Goal: Register for event/course

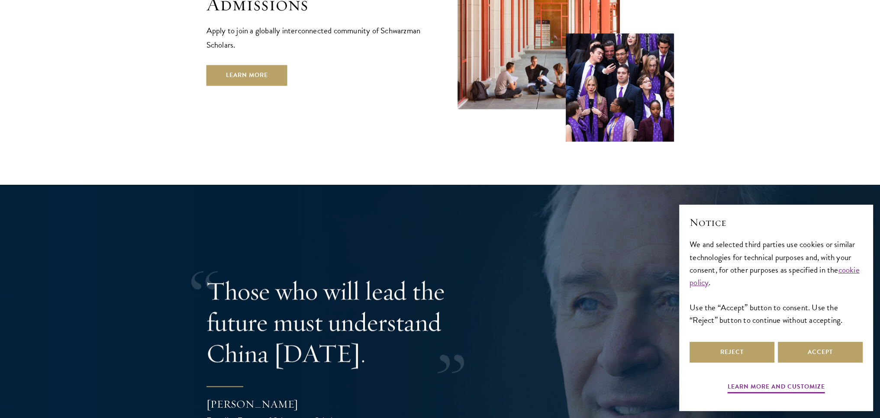
scroll to position [1601, 0]
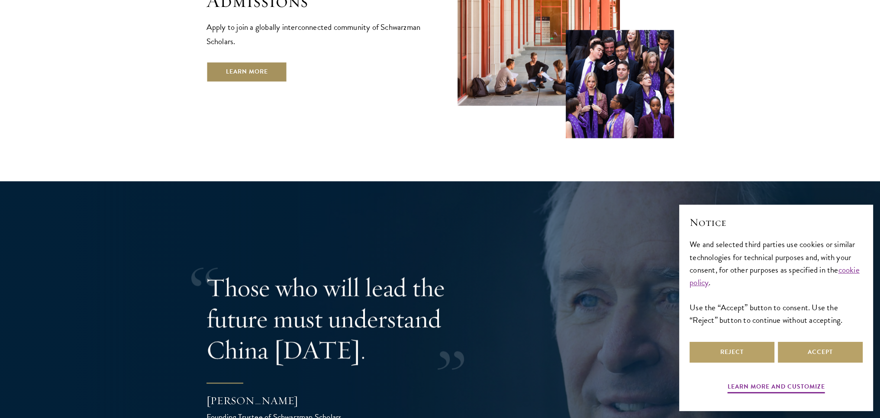
click at [275, 61] on link "Learn More" at bounding box center [246, 71] width 81 height 21
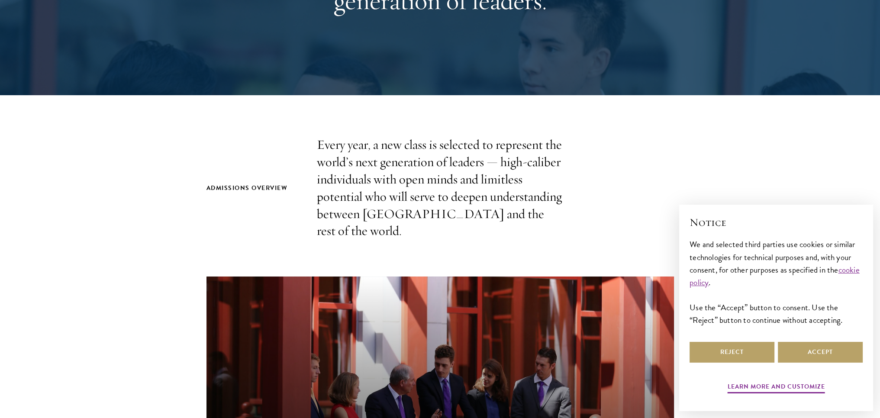
click at [746, 364] on div "Reject Accept" at bounding box center [775, 352] width 173 height 24
click at [710, 352] on button "Reject" at bounding box center [731, 352] width 85 height 21
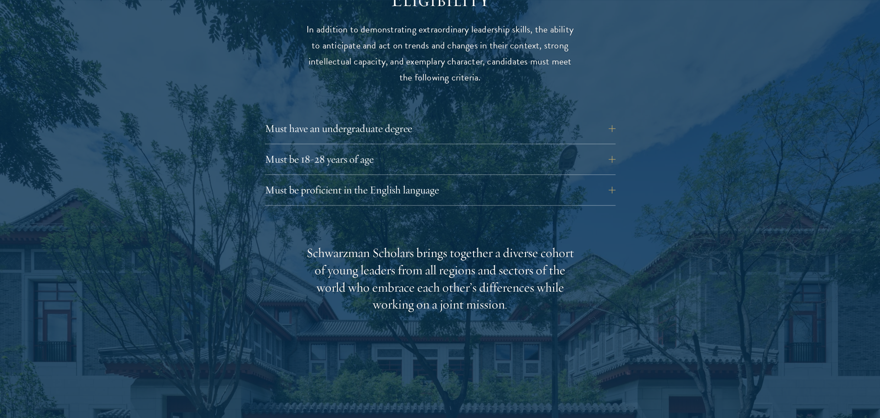
scroll to position [1169, 0]
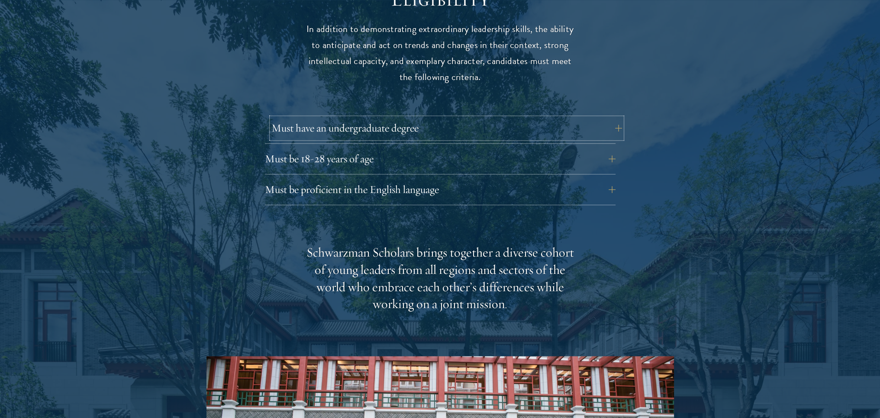
click at [348, 118] on button "Must have an undergraduate degree" at bounding box center [446, 128] width 351 height 21
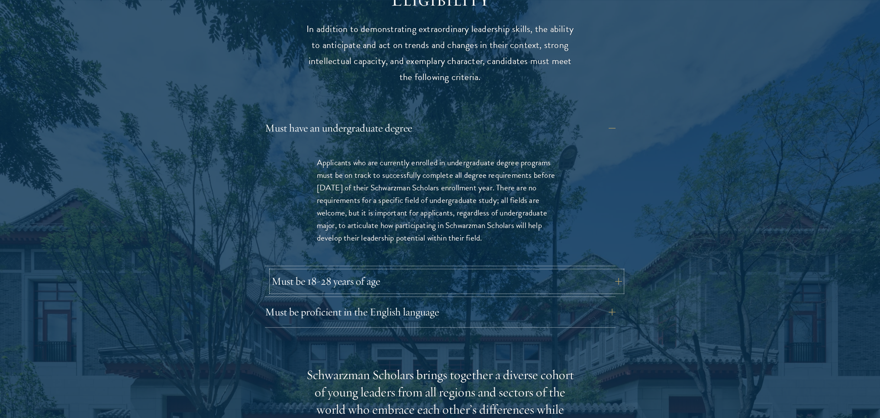
click at [464, 271] on button "Must be 18-28 years of age" at bounding box center [446, 281] width 351 height 21
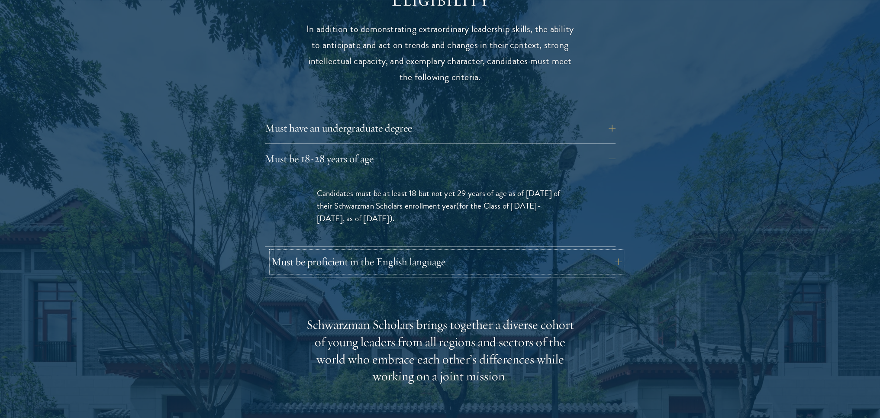
click at [489, 251] on button "Must be proficient in the English language" at bounding box center [446, 261] width 351 height 21
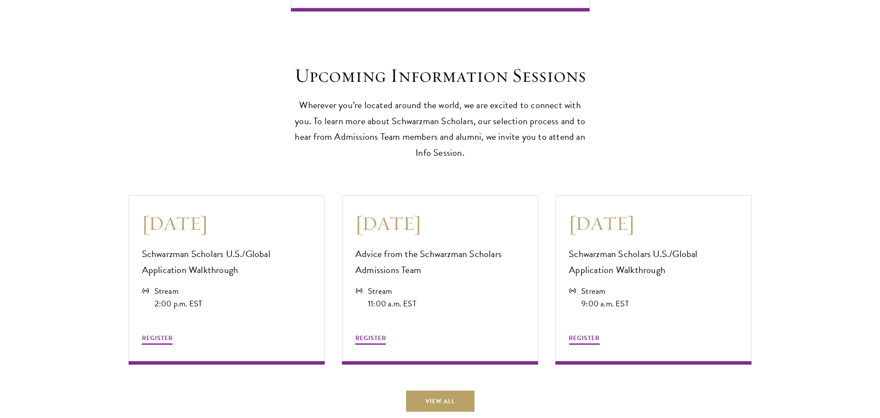
scroll to position [2467, 0]
click at [167, 334] on span "REGISTER" at bounding box center [157, 337] width 31 height 9
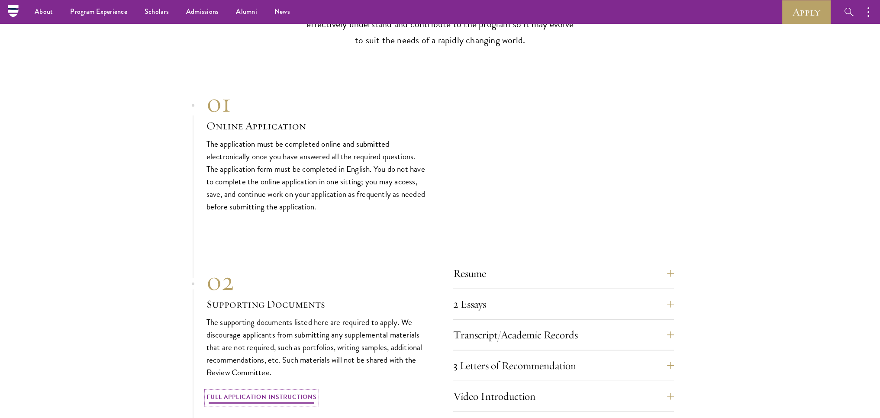
scroll to position [2943, 0]
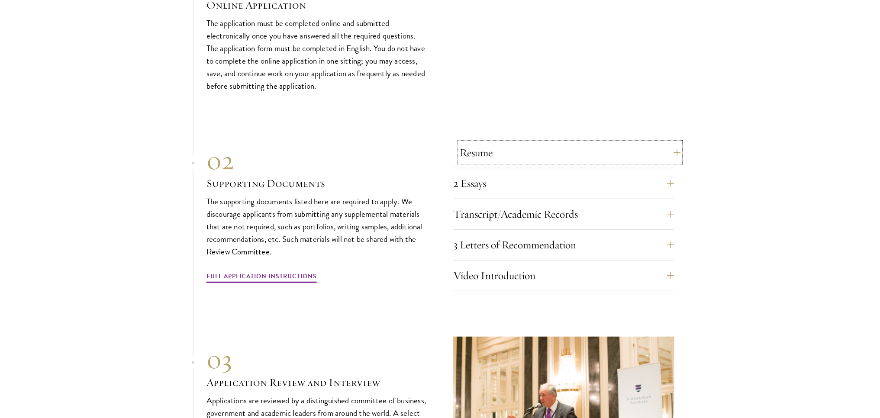
click at [500, 156] on button "Resume" at bounding box center [570, 152] width 221 height 21
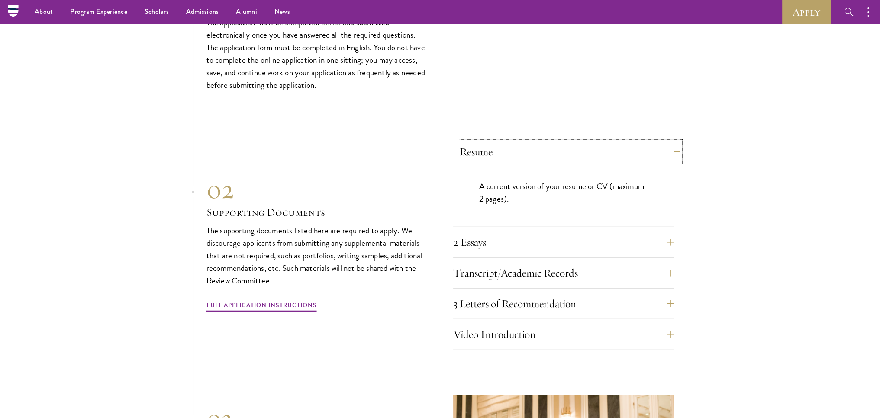
scroll to position [2885, 0]
click at [503, 233] on button "2 Essays" at bounding box center [570, 243] width 221 height 21
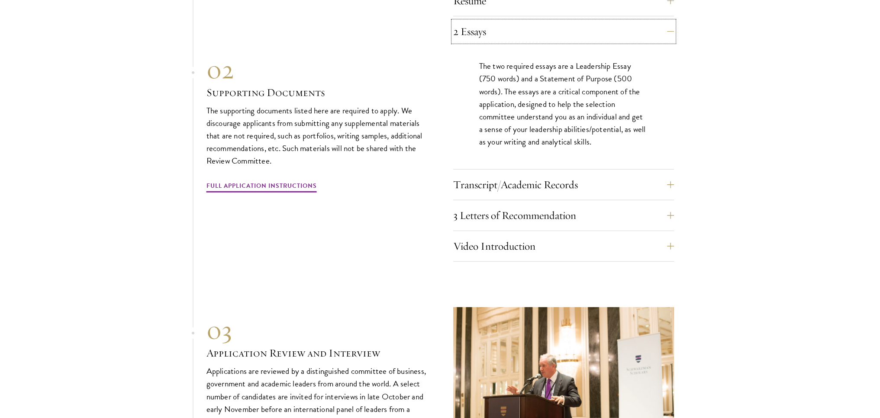
scroll to position [3058, 0]
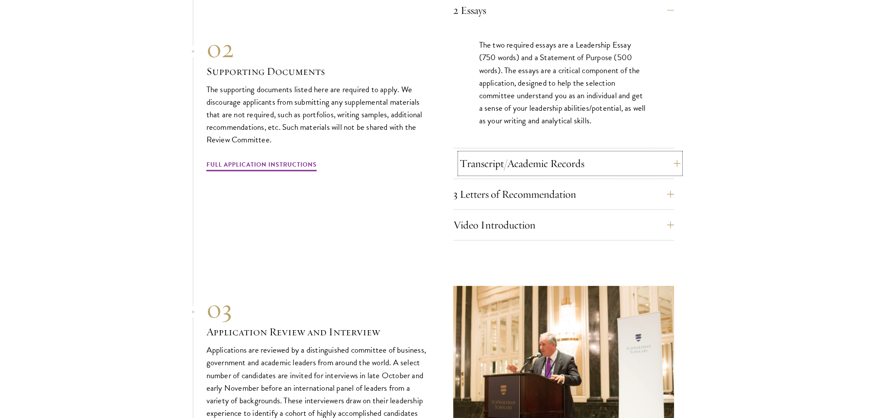
click at [489, 153] on button "Transcript/Academic Records" at bounding box center [570, 163] width 221 height 21
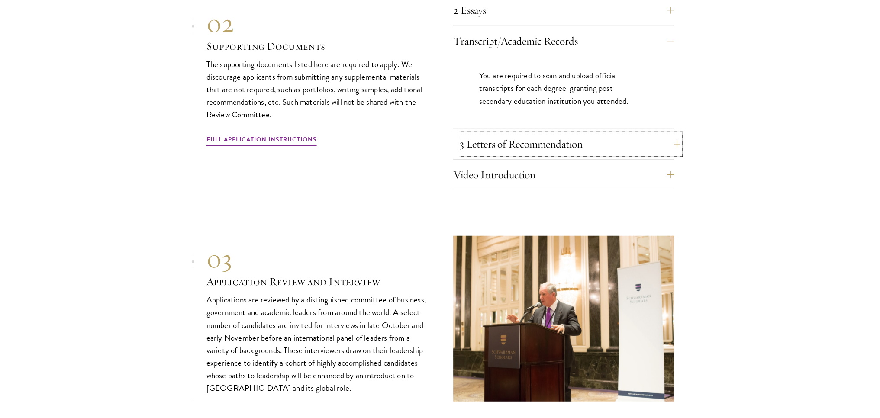
click at [489, 140] on button "3 Letters of Recommendation" at bounding box center [570, 144] width 221 height 21
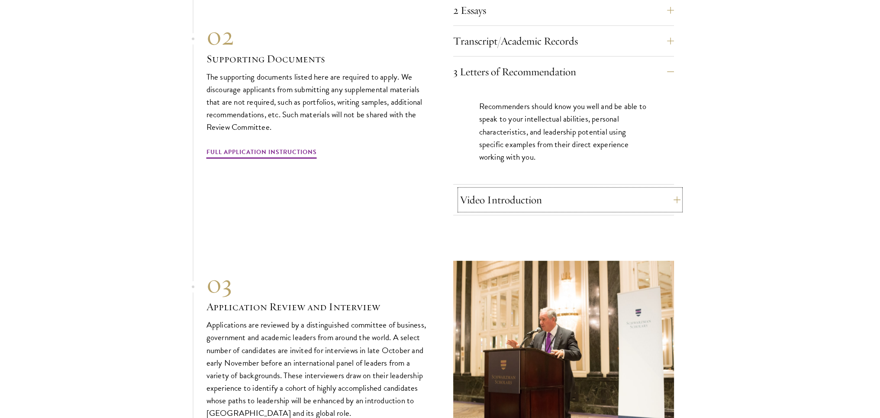
click at [495, 194] on button "Video Introduction" at bounding box center [570, 200] width 221 height 21
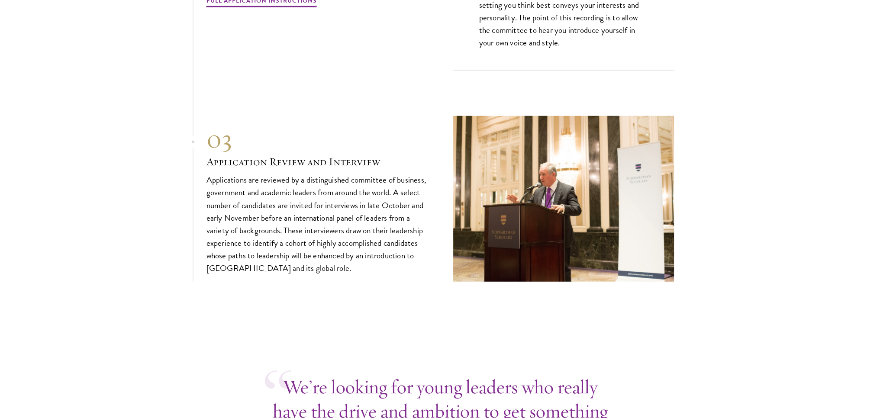
scroll to position [3231, 0]
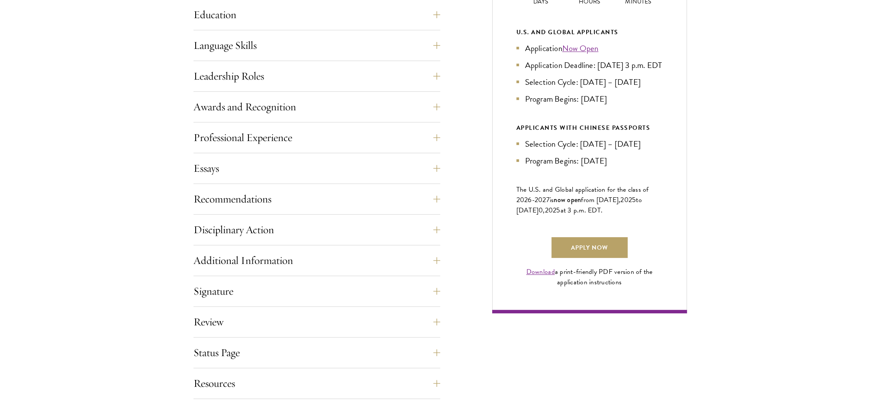
scroll to position [563, 0]
